Goal: Register for event/course

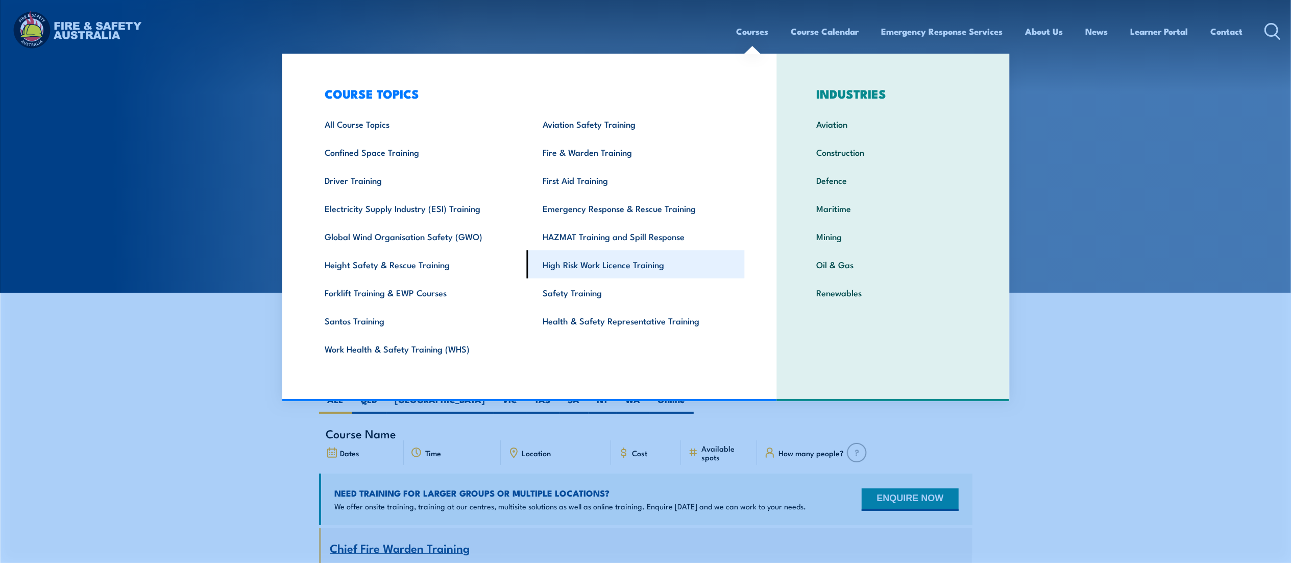
click at [564, 259] on link "High Risk Work Licence Training" at bounding box center [636, 264] width 218 height 28
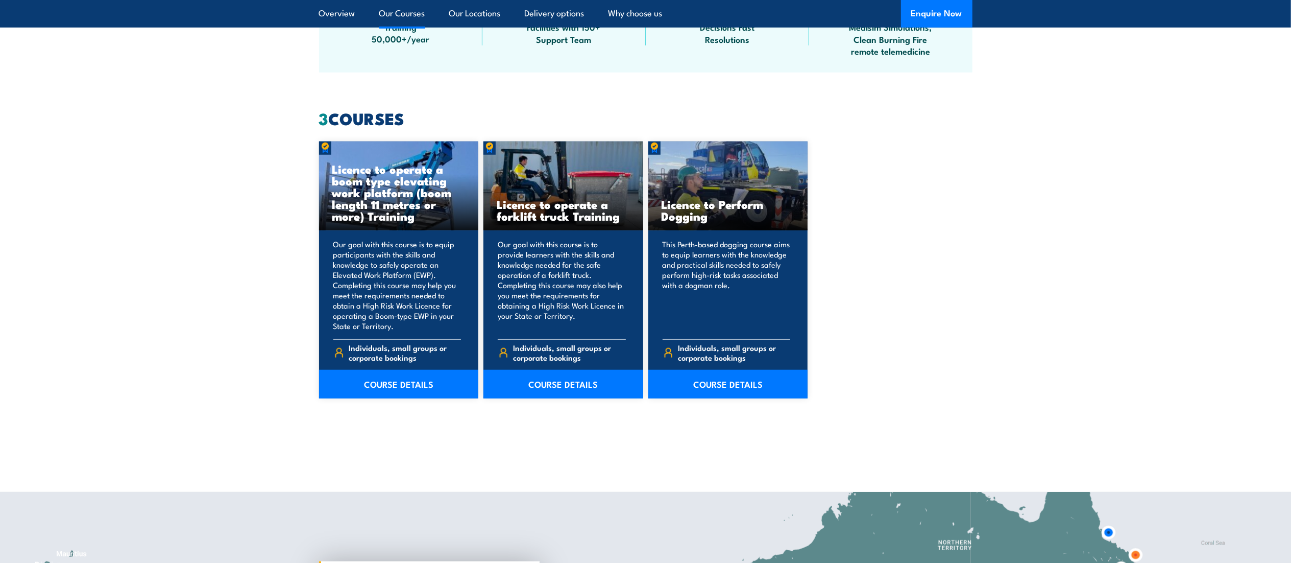
scroll to position [729, 0]
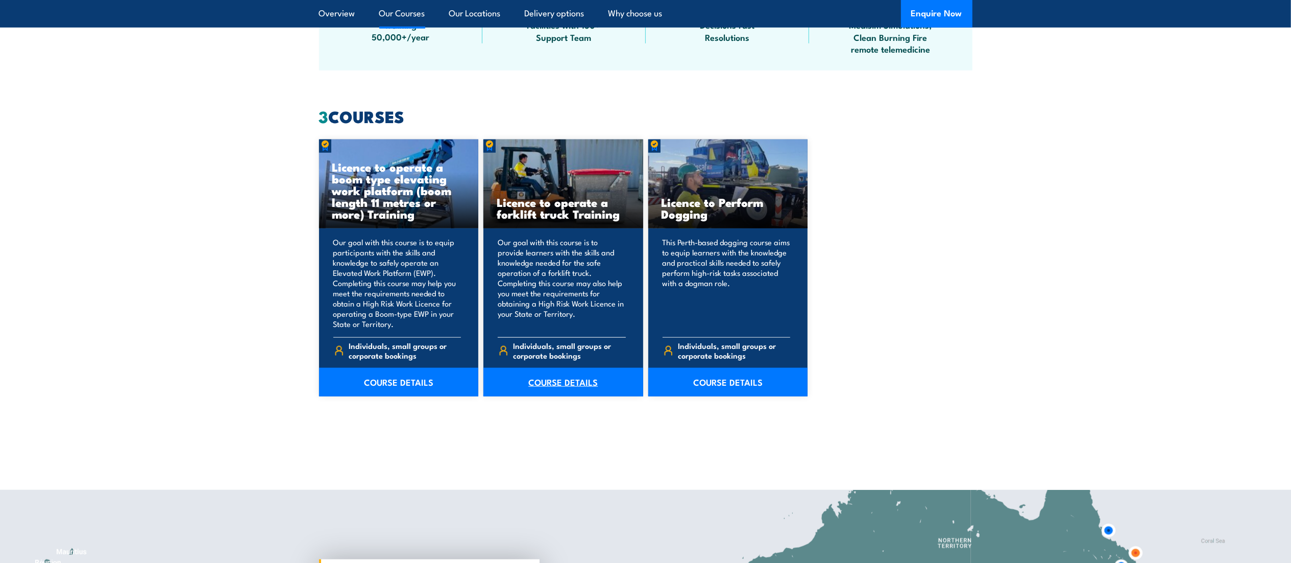
click at [548, 383] on link "COURSE DETAILS" at bounding box center [563, 382] width 160 height 29
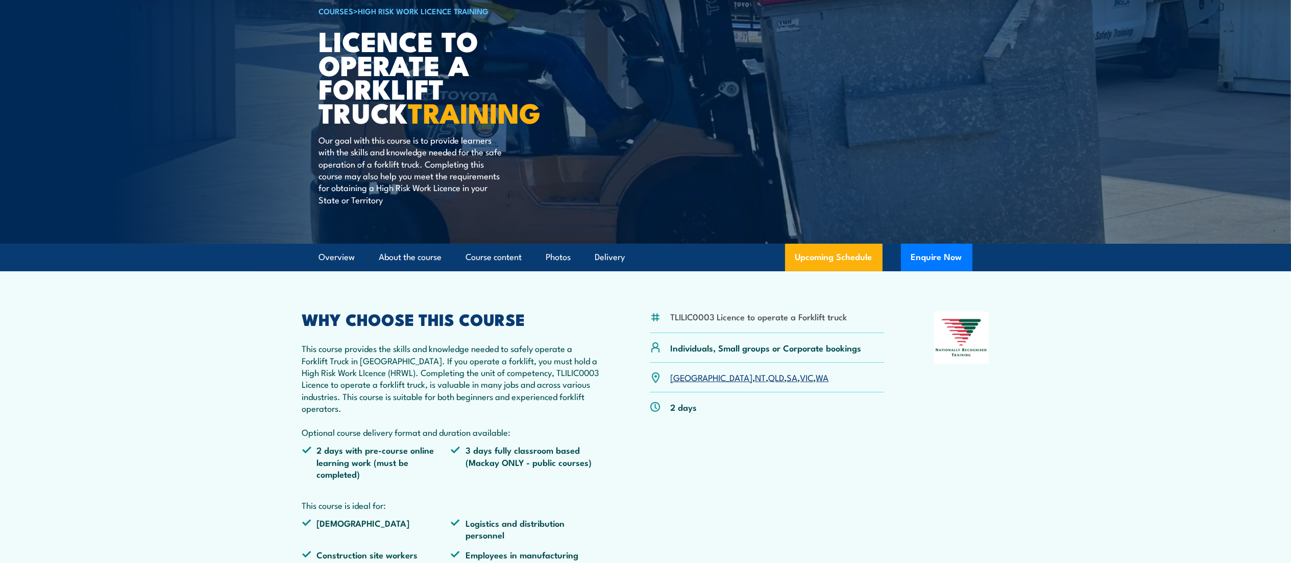
scroll to position [106, 0]
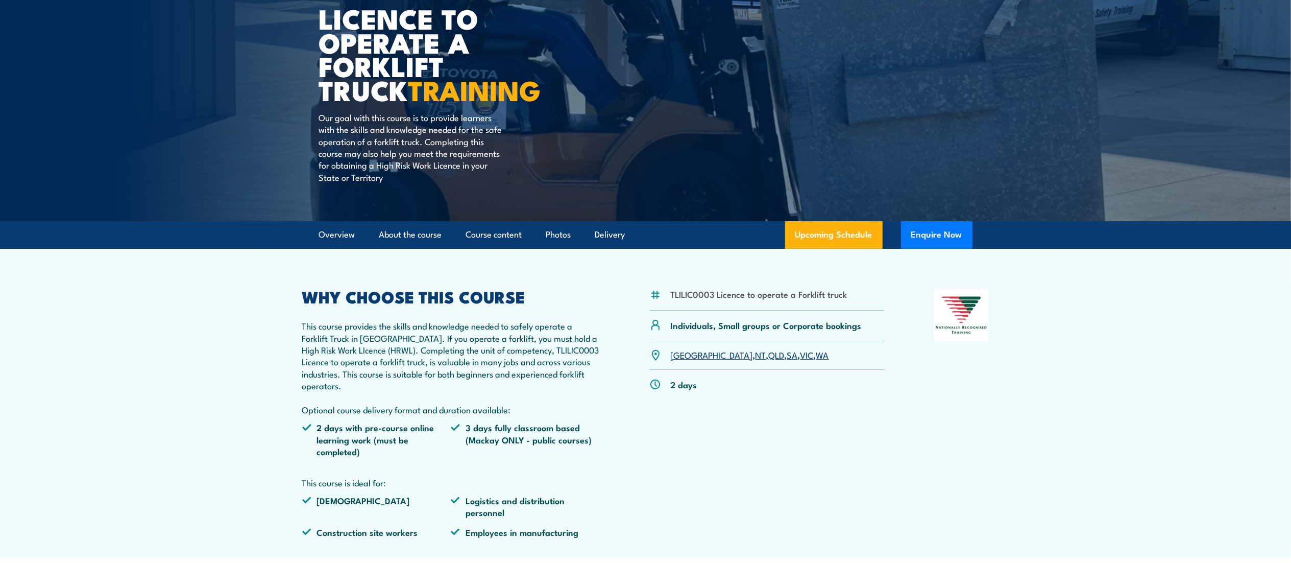
click at [801, 355] on link "VIC" at bounding box center [807, 354] width 13 height 12
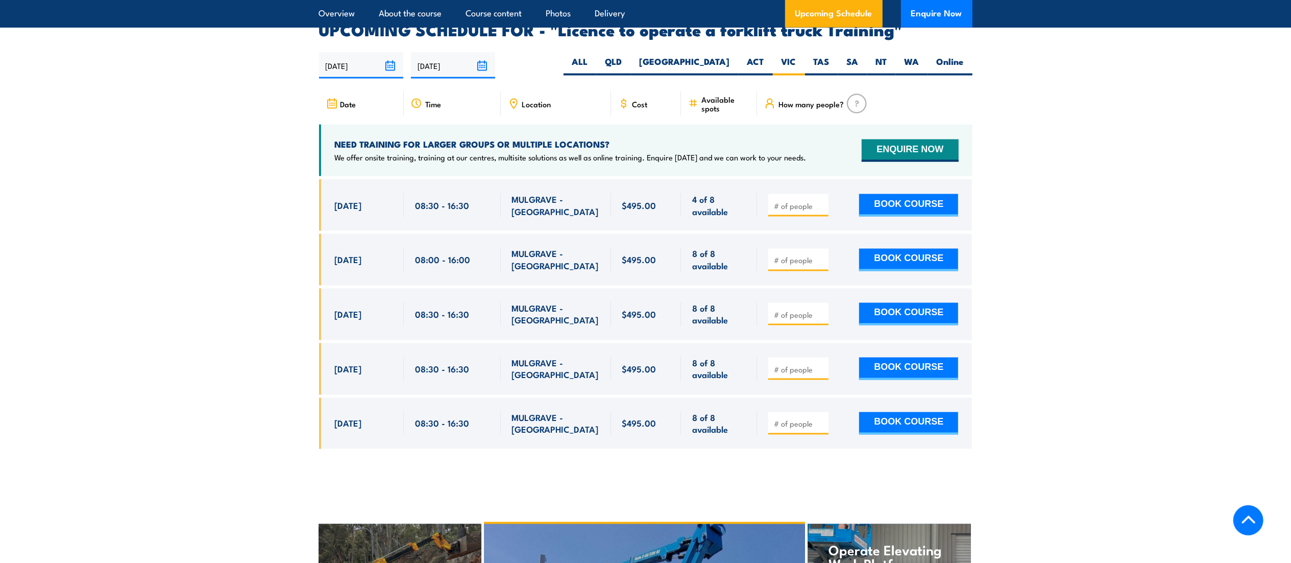
scroll to position [1708, 0]
